Goal: Find specific page/section: Find specific page/section

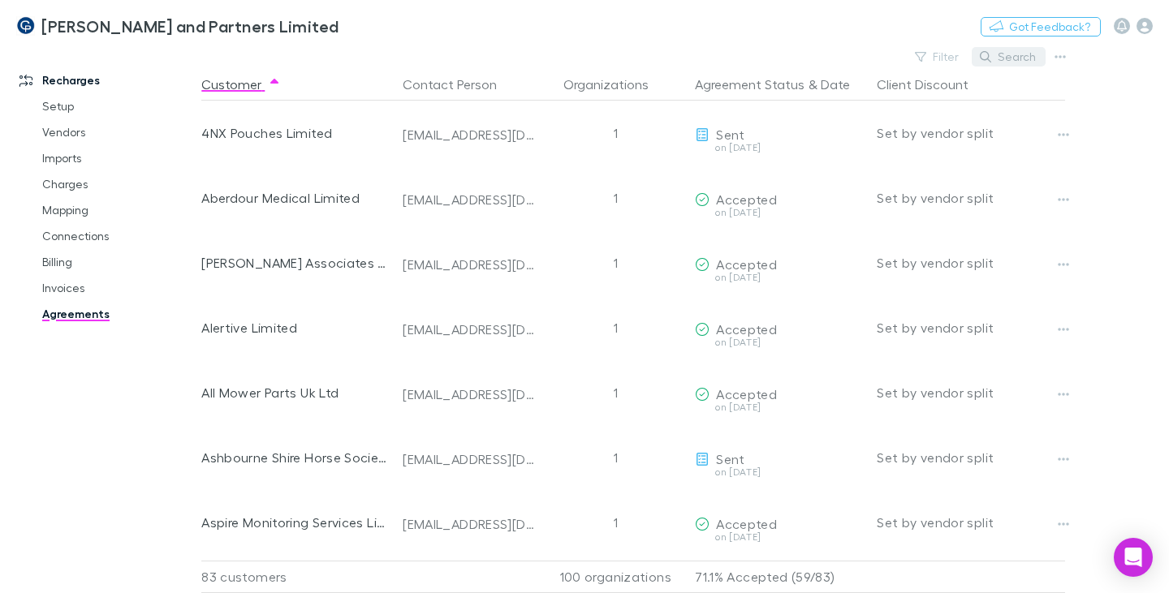
click at [999, 58] on button "Search" at bounding box center [1009, 56] width 74 height 19
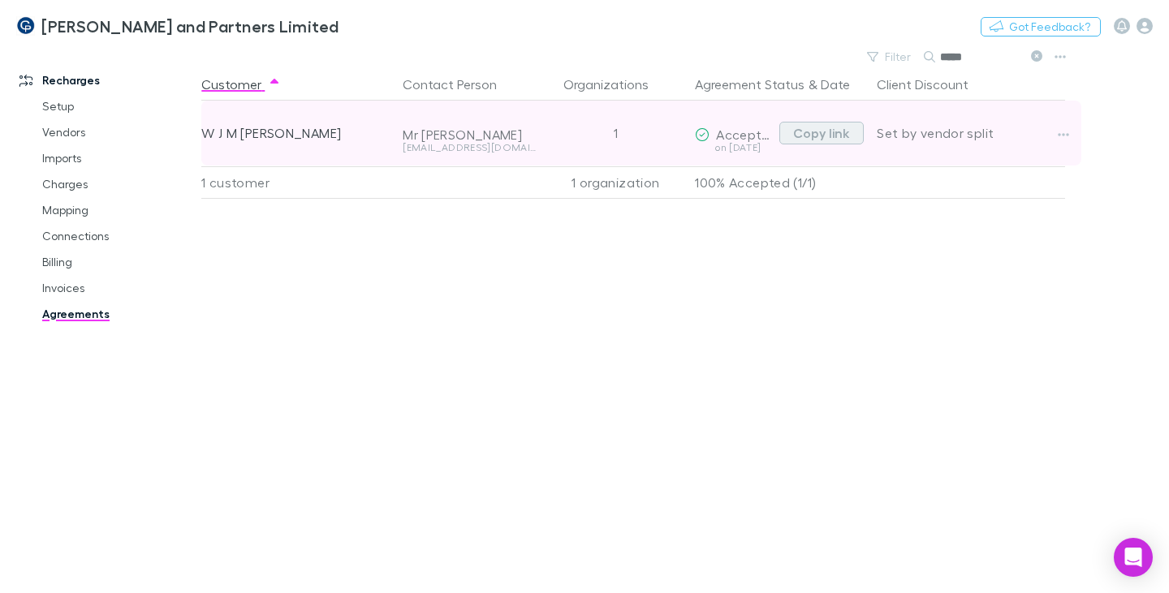
click at [810, 138] on button "Copy link" at bounding box center [821, 133] width 84 height 23
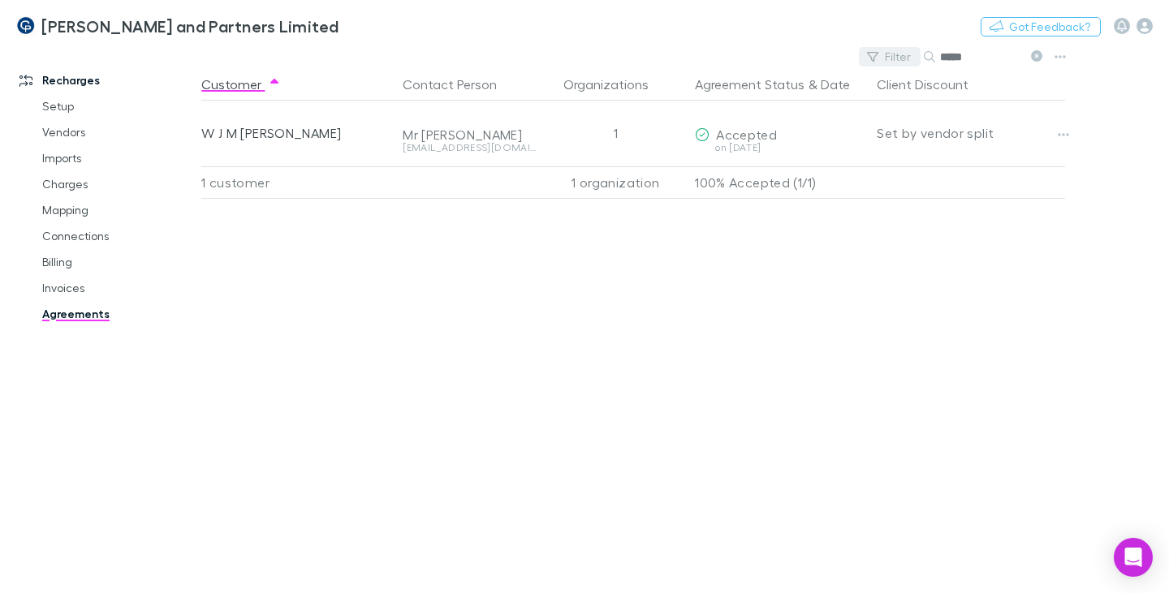
drag, startPoint x: 971, startPoint y: 58, endPoint x: 908, endPoint y: 59, distance: 62.5
click at [909, 58] on div "Filter Search *****" at bounding box center [954, 56] width 190 height 23
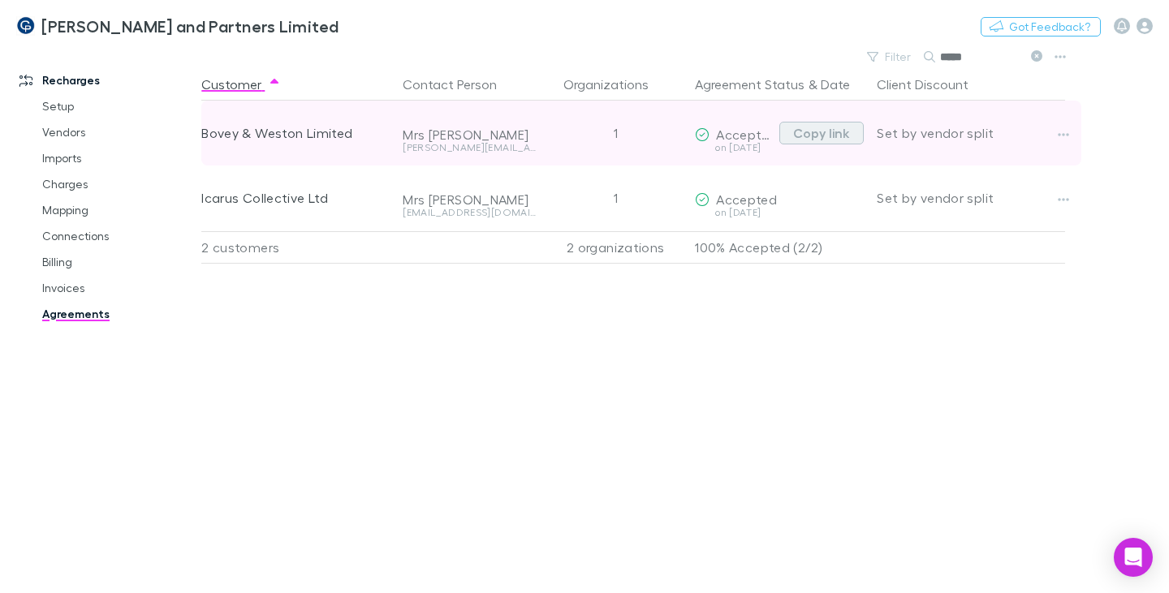
type input "*****"
click at [803, 134] on button "Copy link" at bounding box center [821, 133] width 84 height 23
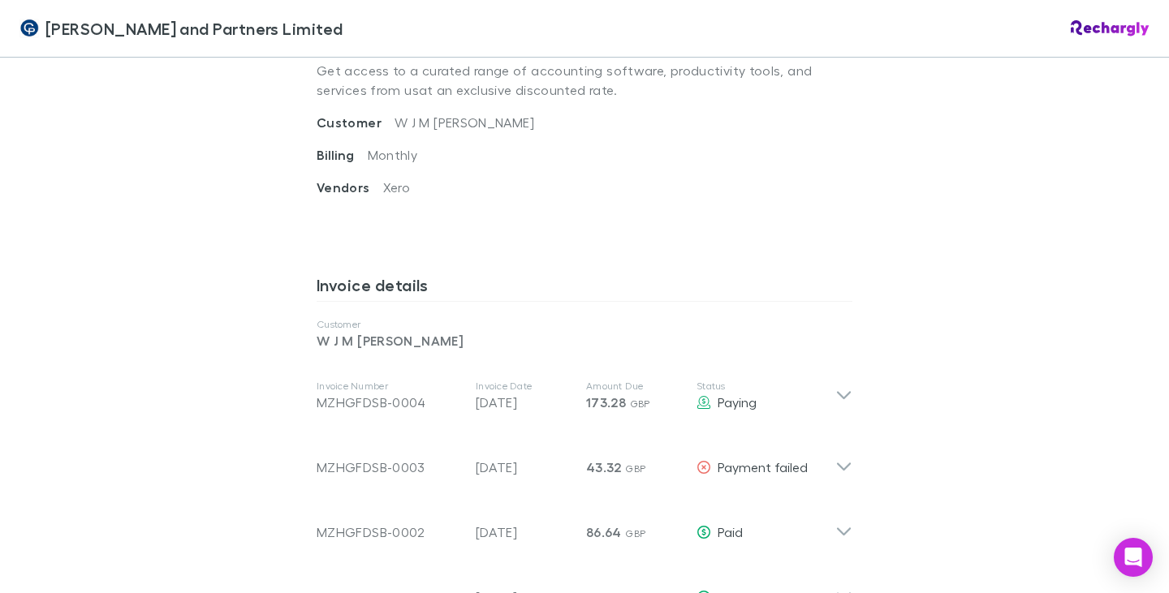
scroll to position [731, 0]
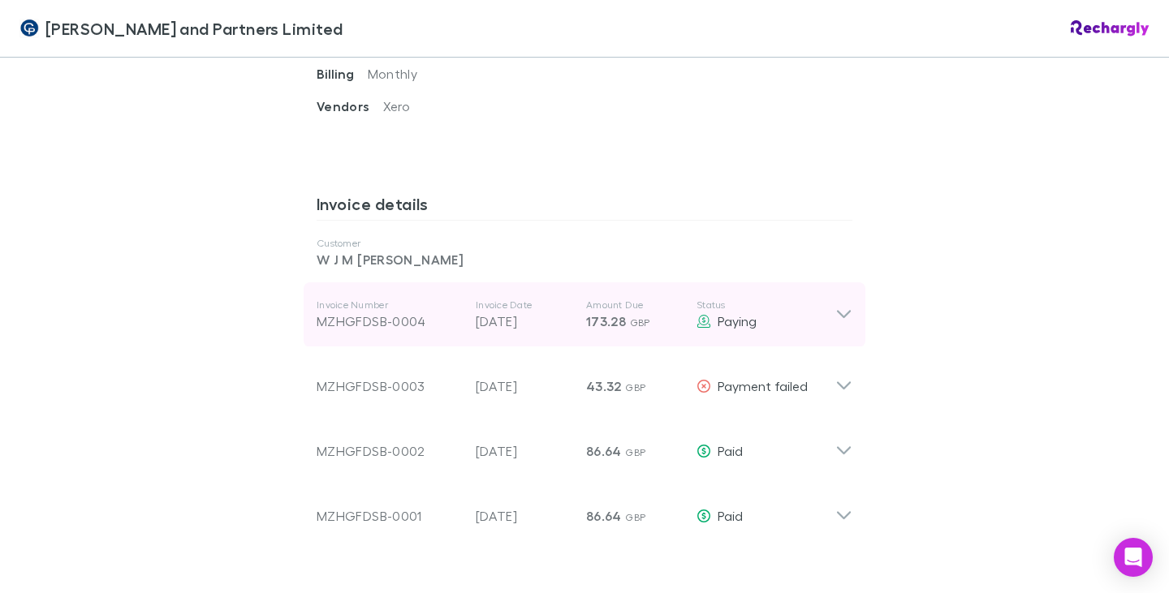
click at [840, 317] on icon at bounding box center [843, 314] width 17 height 19
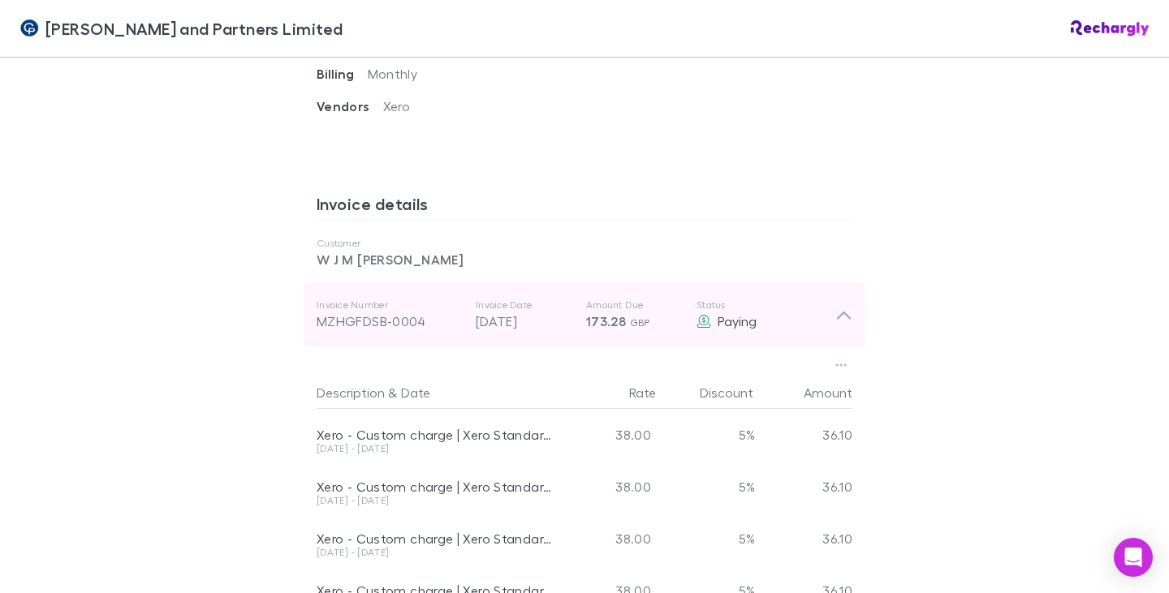
click at [837, 315] on icon at bounding box center [844, 316] width 14 height 8
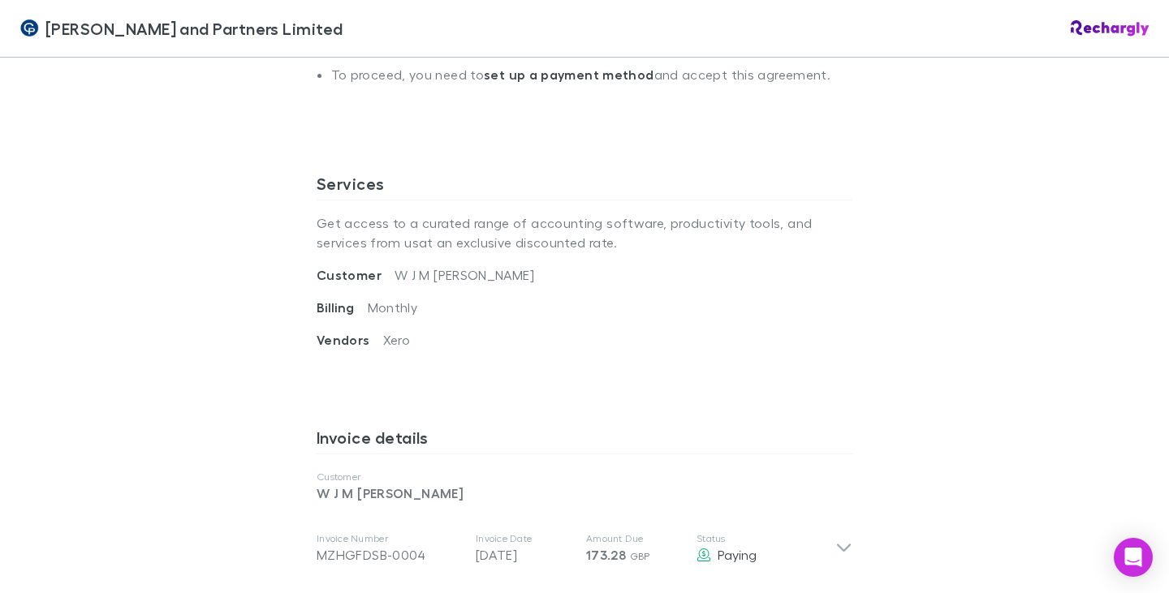
scroll to position [487, 0]
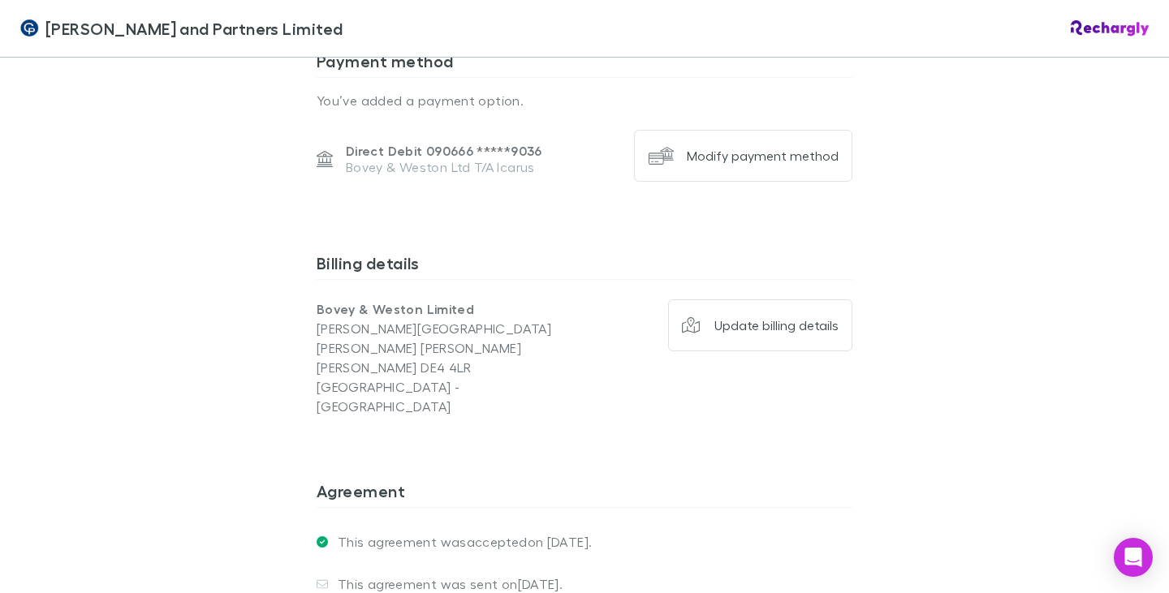
scroll to position [1192, 0]
